Goal: Transaction & Acquisition: Subscribe to service/newsletter

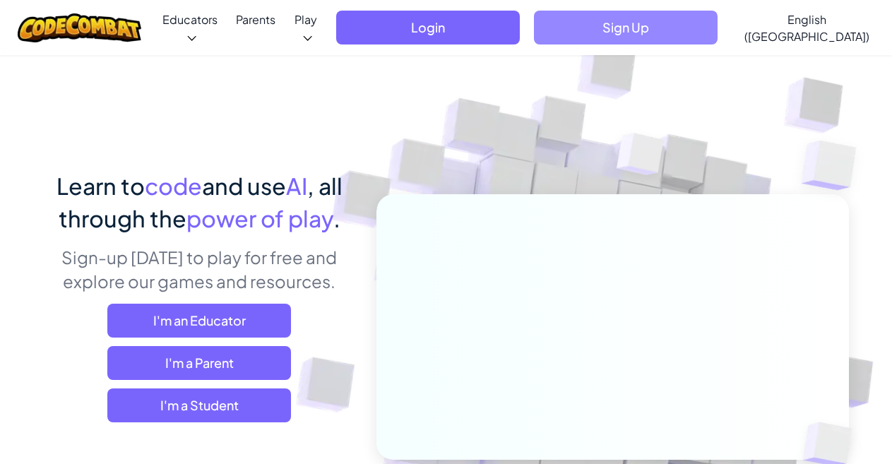
click at [615, 33] on span "Sign Up" at bounding box center [626, 28] width 184 height 34
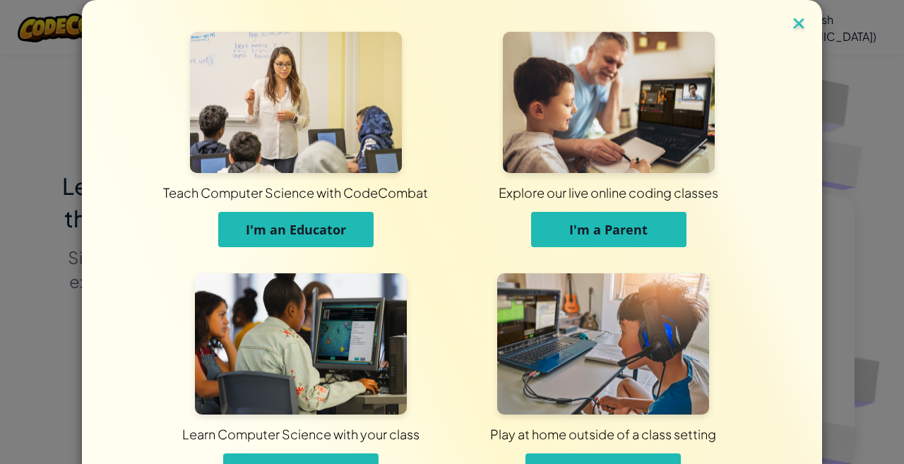
click at [790, 17] on img at bounding box center [799, 24] width 18 height 21
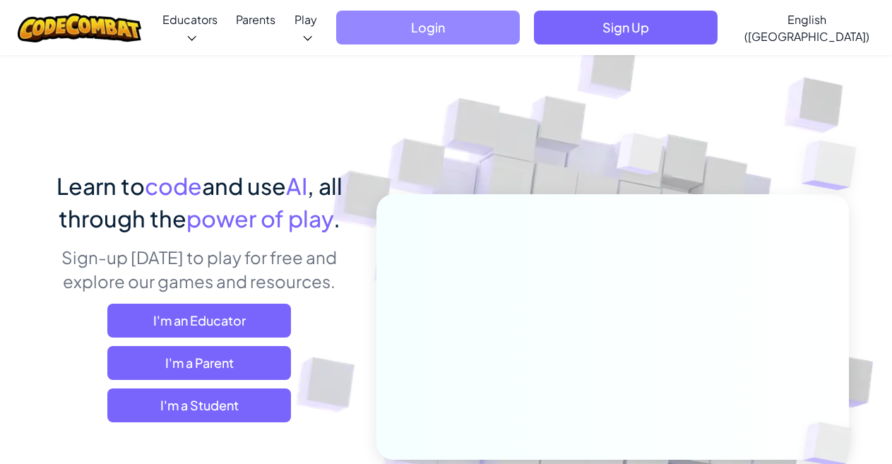
click at [503, 20] on span "Login" at bounding box center [428, 28] width 184 height 34
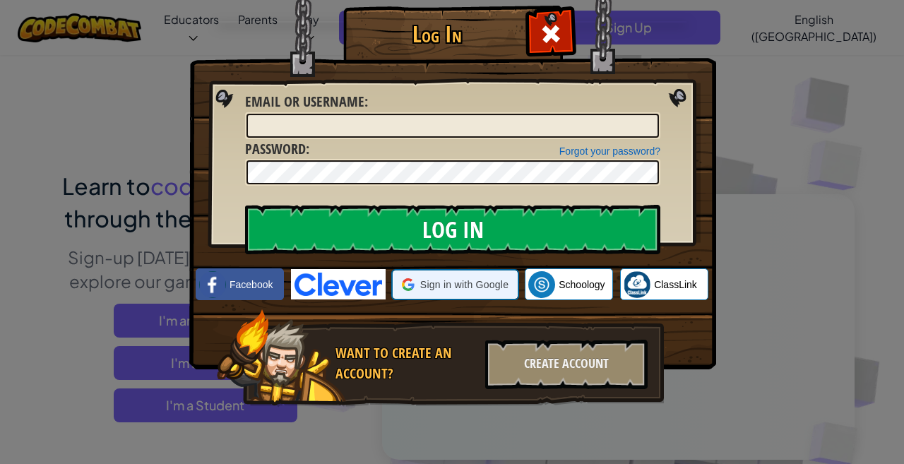
click at [409, 278] on icon at bounding box center [408, 284] width 13 height 13
click at [408, 278] on icon at bounding box center [408, 280] width 10 height 5
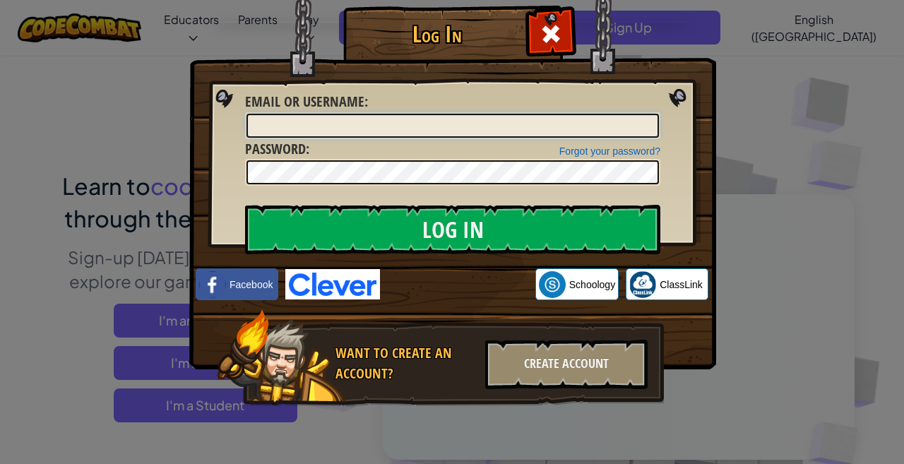
click at [431, 117] on input "Email or Username :" at bounding box center [453, 126] width 413 height 24
